Goal: Obtain resource: Obtain resource

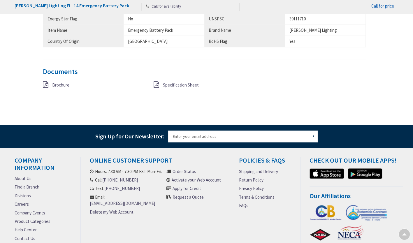
click at [156, 83] on icon at bounding box center [156, 84] width 6 height 6
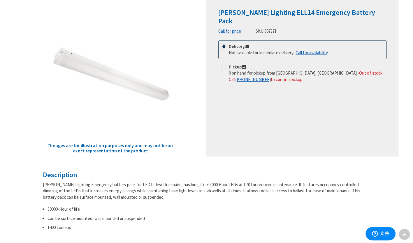
scroll to position [2, 0]
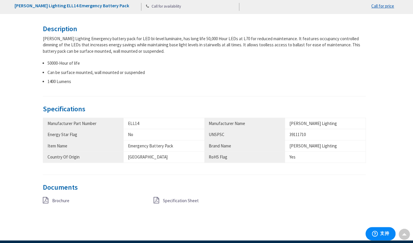
scroll to position [263, 0]
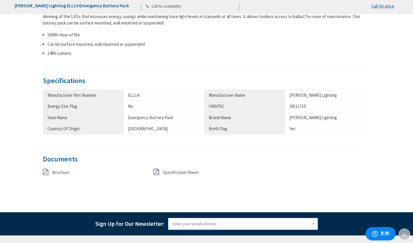
click at [174, 171] on span "Specification Sheet" at bounding box center [181, 173] width 36 height 6
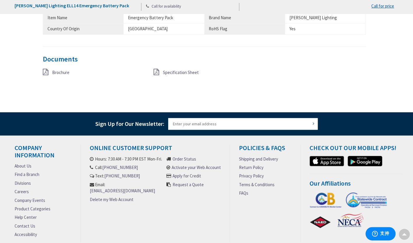
scroll to position [379, 0]
